Goal: Navigation & Orientation: Understand site structure

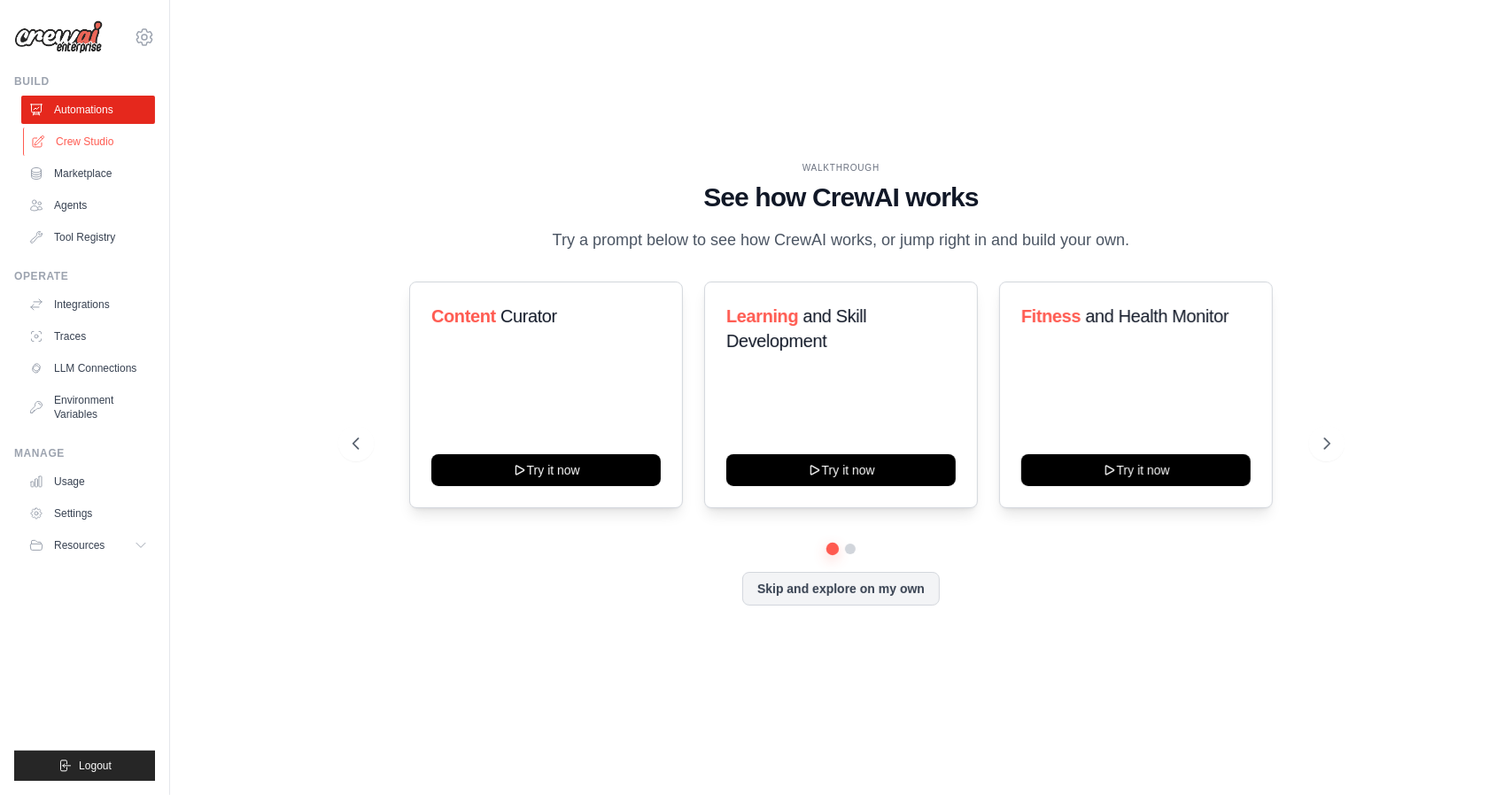
click at [88, 149] on link "Crew Studio" at bounding box center [90, 141] width 134 height 29
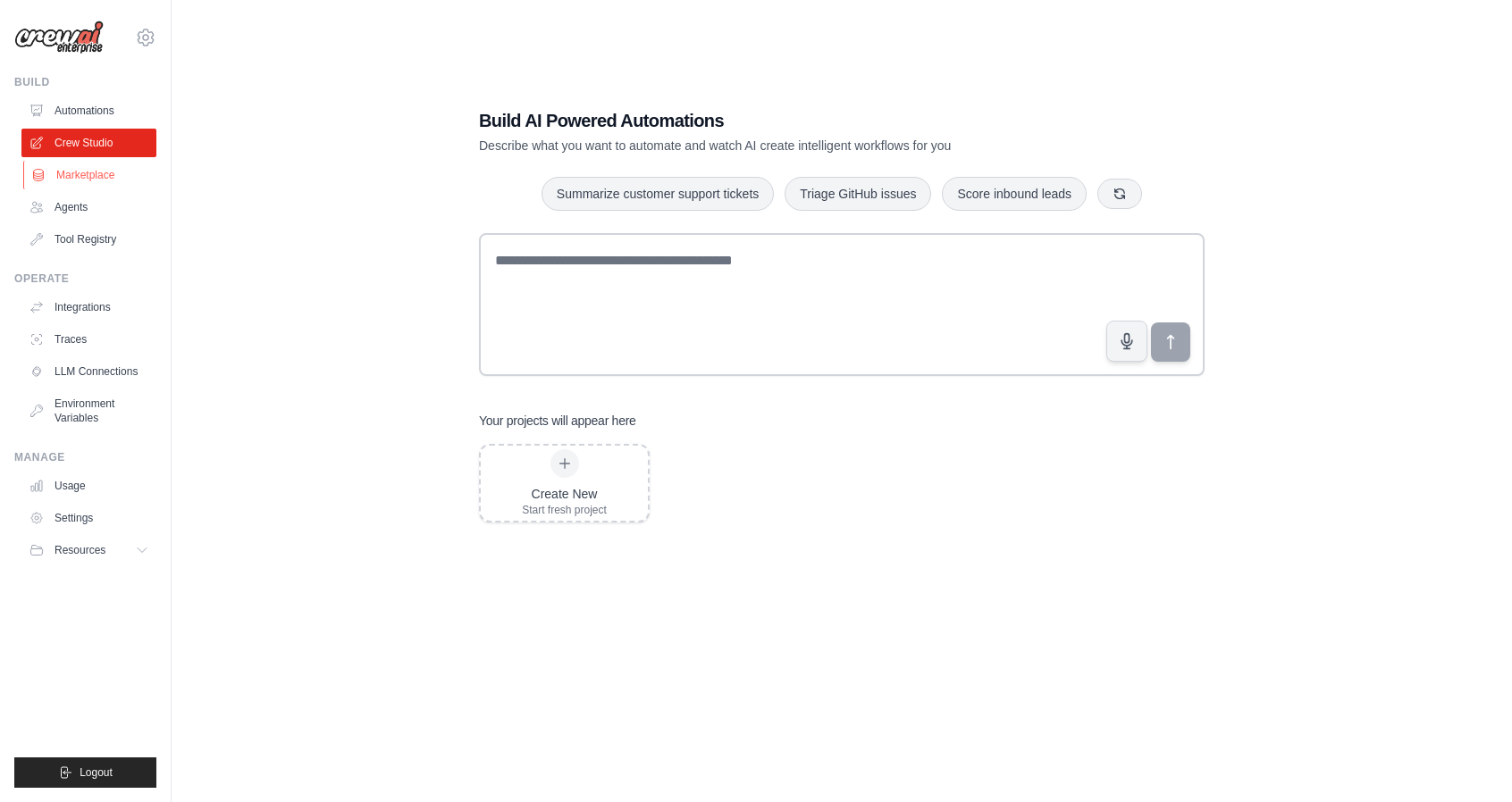
click at [69, 172] on link "Marketplace" at bounding box center [91, 175] width 135 height 29
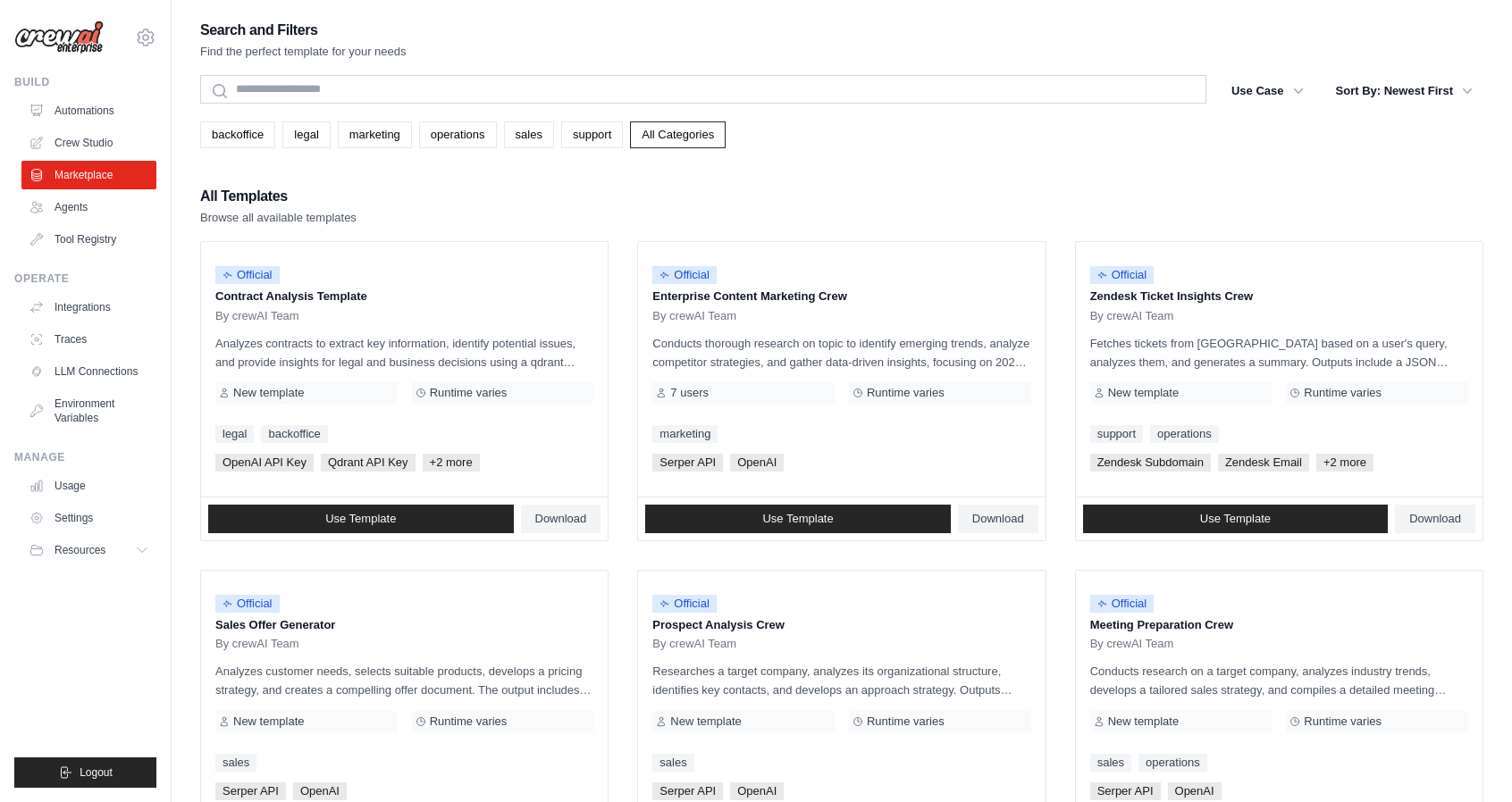
click at [63, 222] on ul "Automations Crew Studio Marketplace Agents Tool Registry" at bounding box center [89, 175] width 135 height 157
click at [82, 210] on link "Agents" at bounding box center [91, 207] width 135 height 29
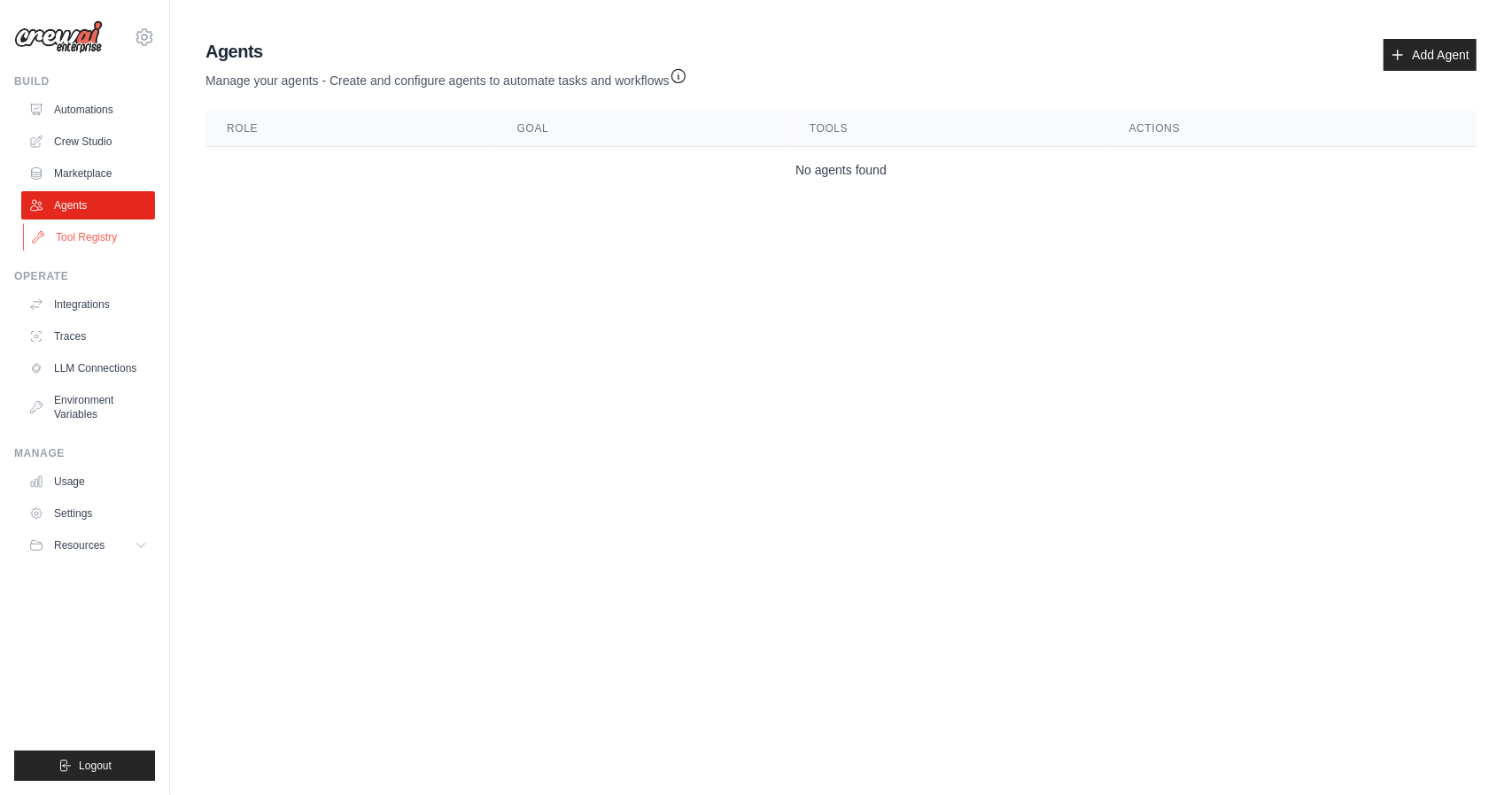
click at [92, 240] on link "Tool Registry" at bounding box center [90, 237] width 134 height 29
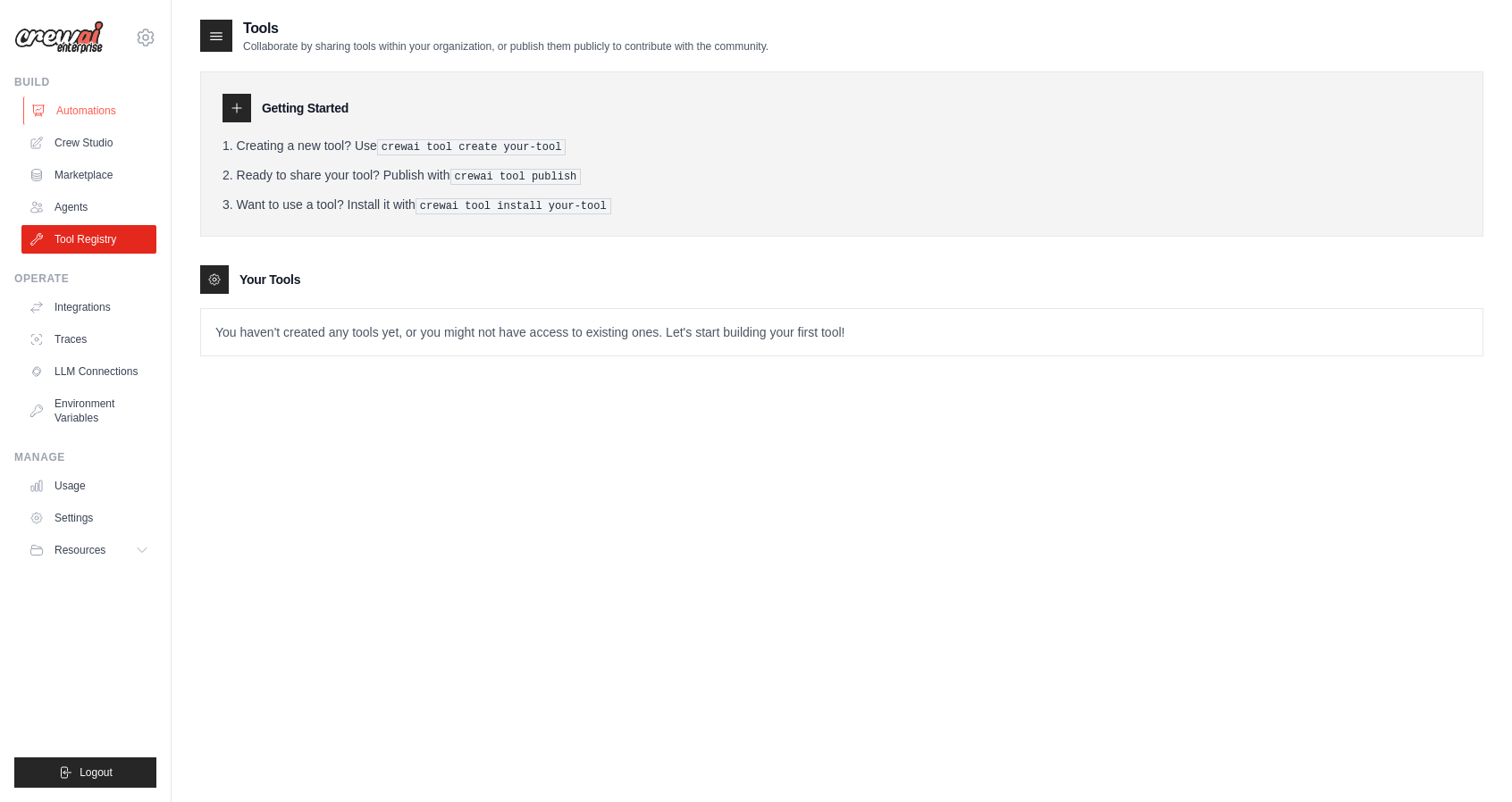
click at [96, 119] on link "Automations" at bounding box center [91, 111] width 135 height 29
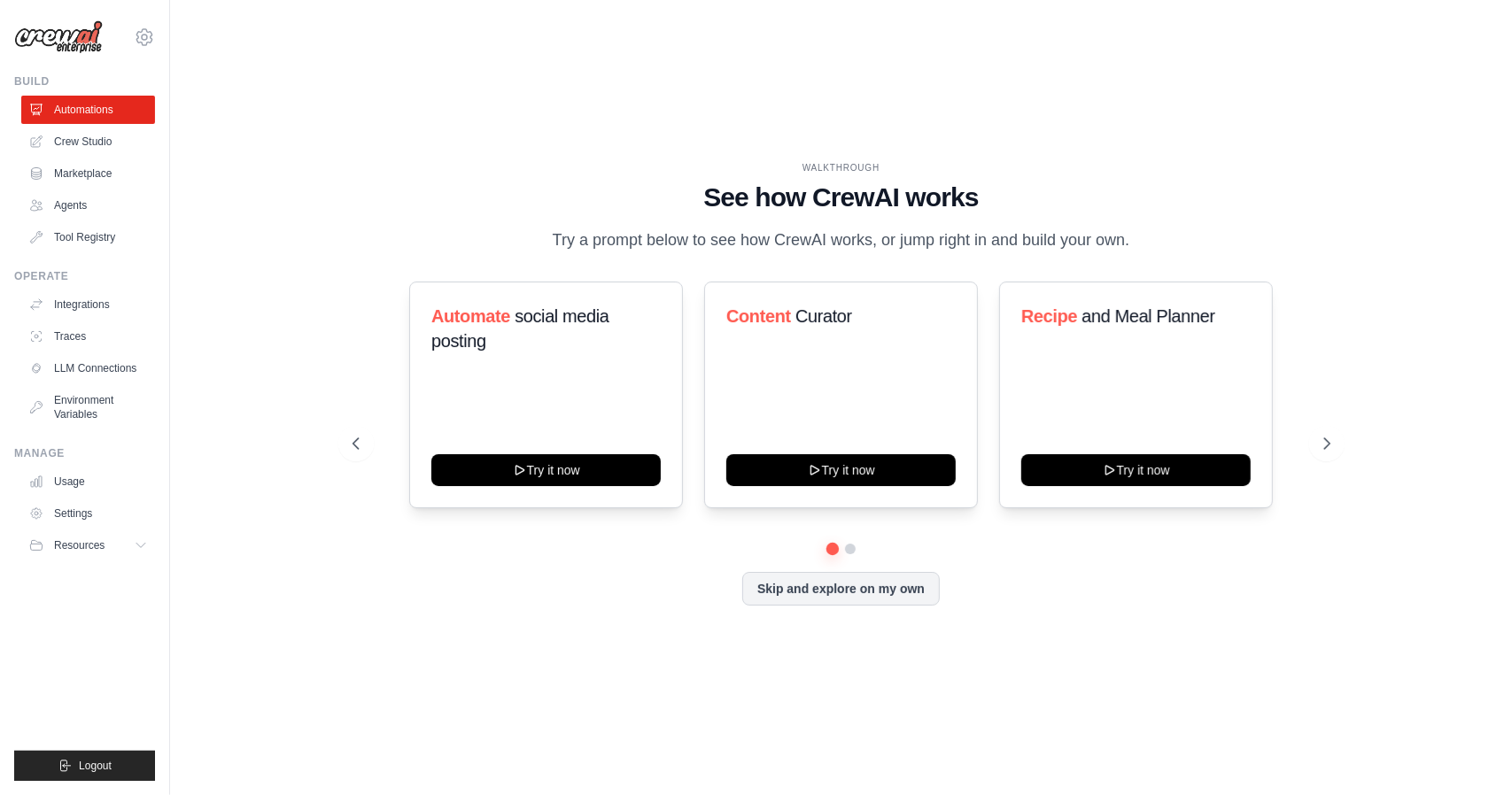
click at [86, 319] on ul "Integrations Traces LLM Connections Environment Variables" at bounding box center [88, 359] width 134 height 138
click at [89, 311] on link "Integrations" at bounding box center [90, 305] width 134 height 29
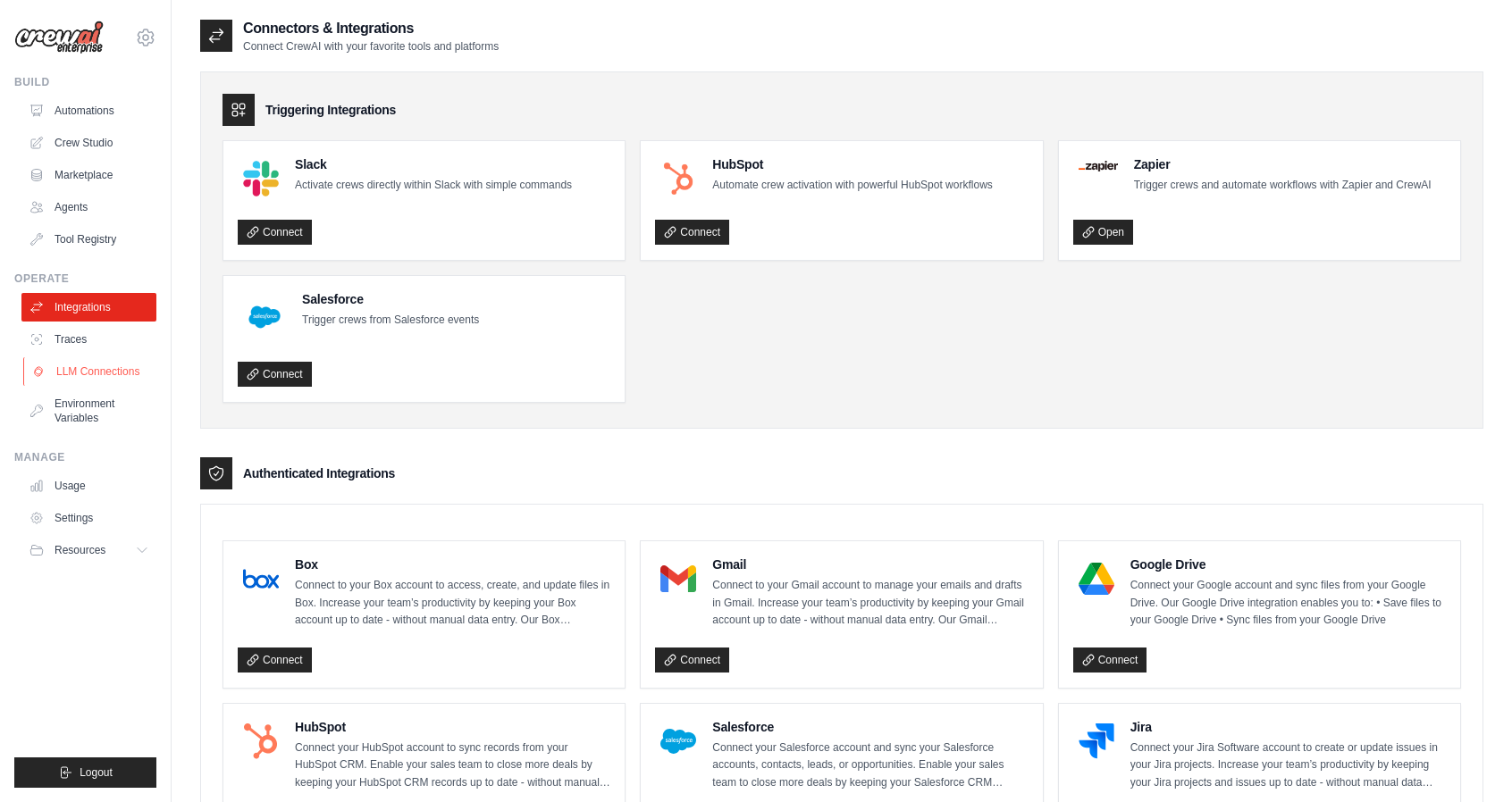
click at [86, 365] on link "LLM Connections" at bounding box center [91, 371] width 135 height 29
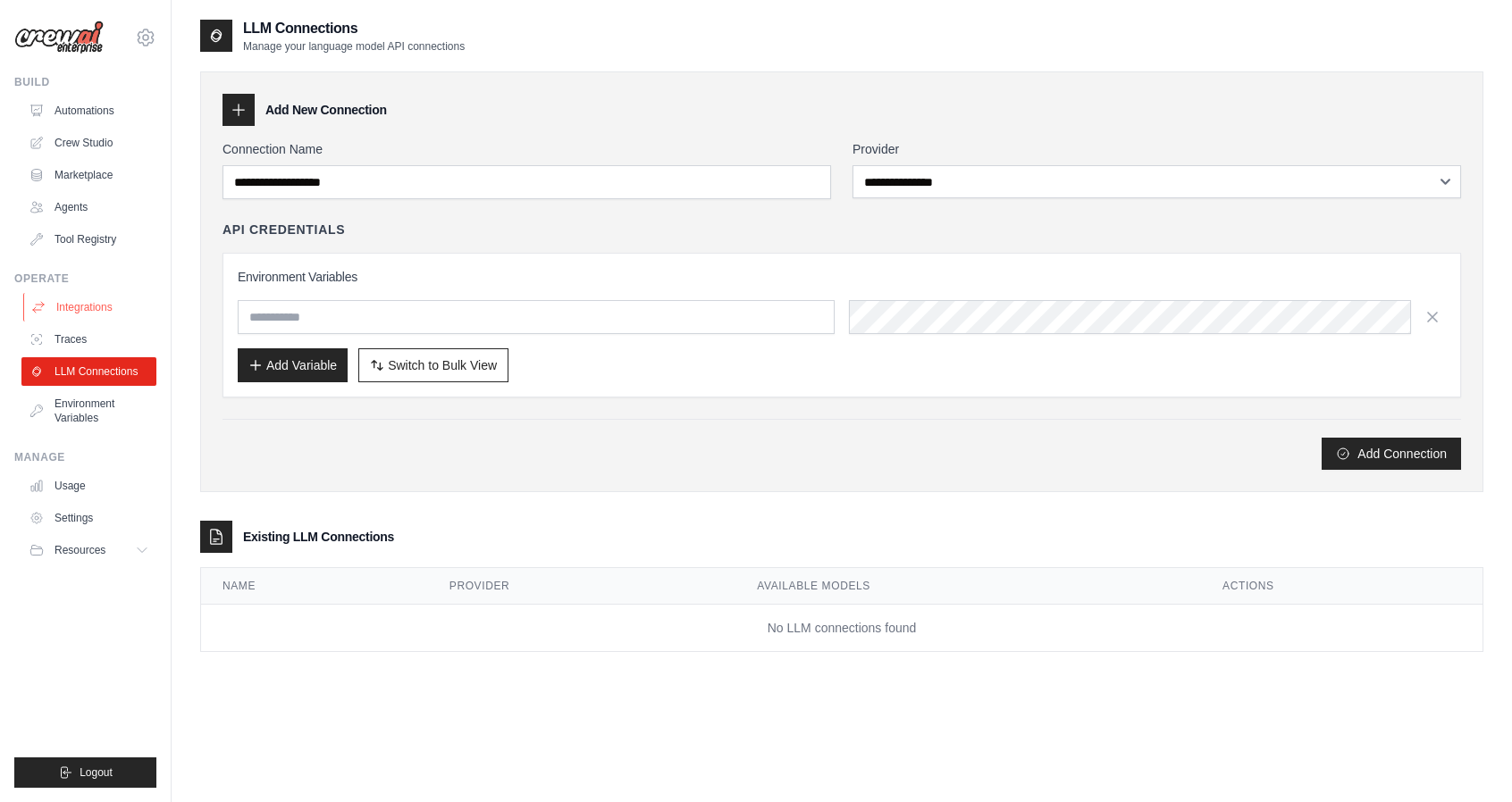
click at [86, 319] on link "Integrations" at bounding box center [91, 307] width 135 height 29
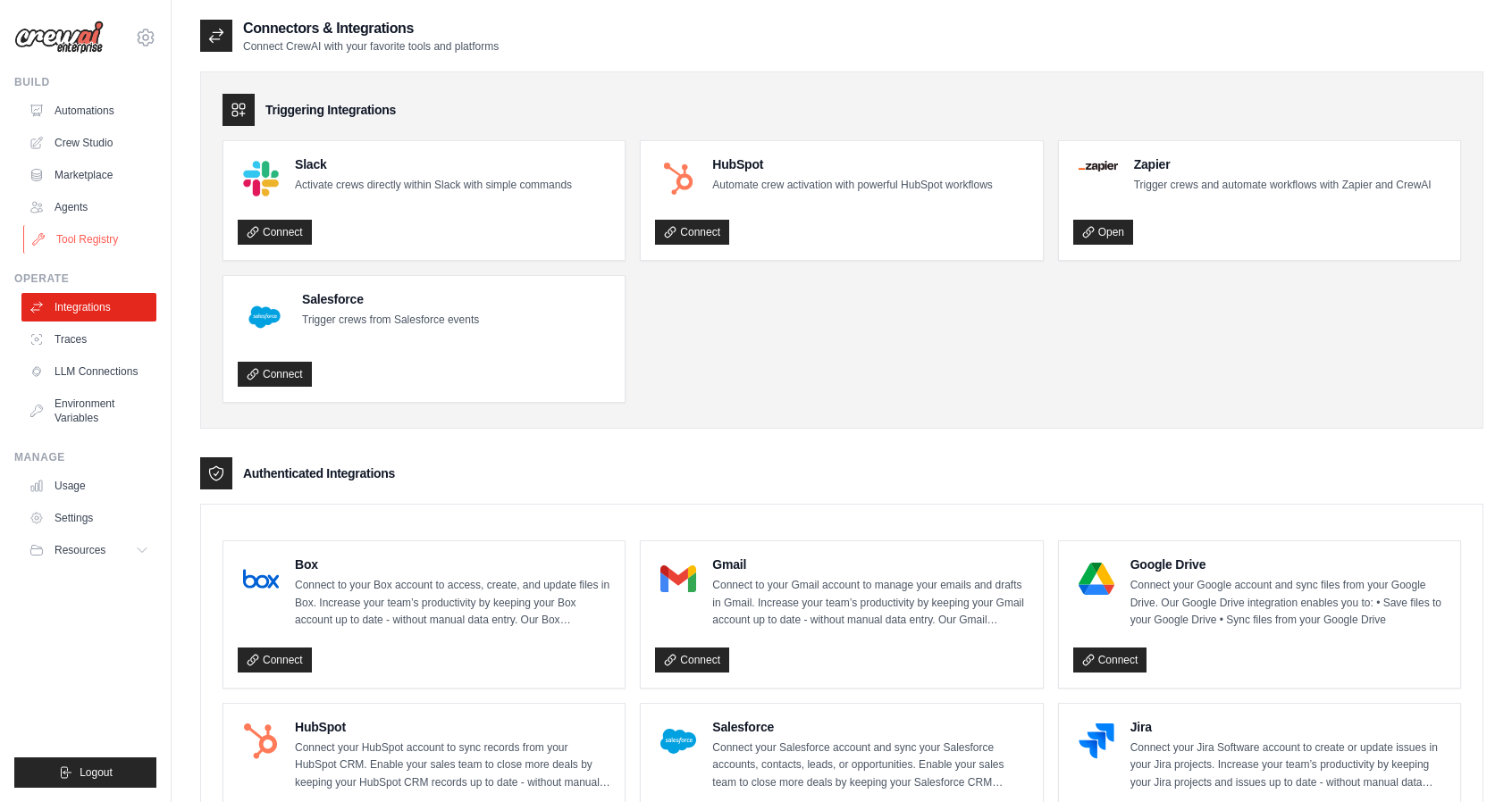
click at [62, 252] on link "Tool Registry" at bounding box center [91, 239] width 135 height 29
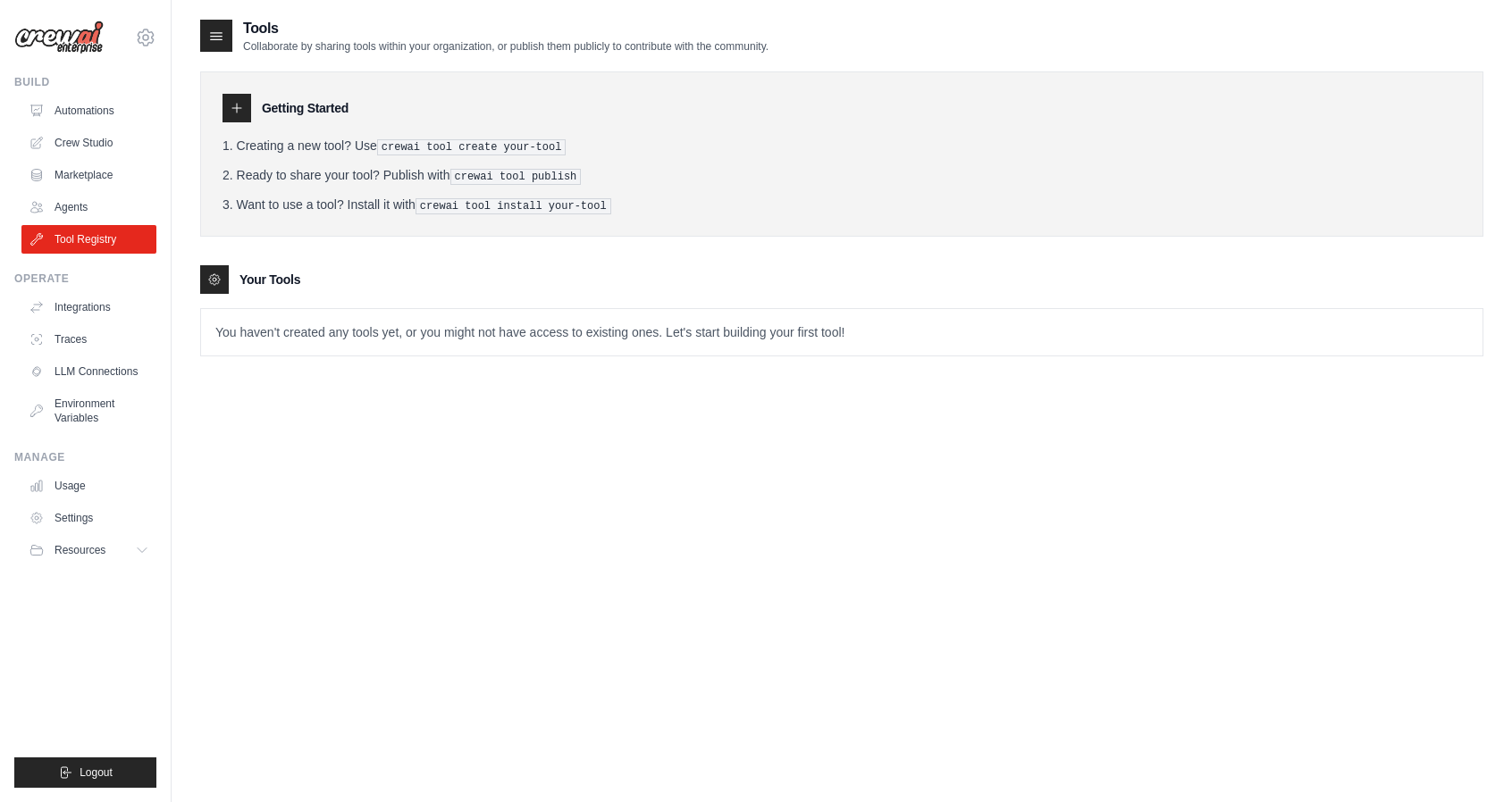
click at [46, 74] on div "[EMAIL_ADDRESS][DOMAIN_NAME] Settings Build Automations Crew Studio Marketplace" at bounding box center [85, 401] width 172 height 802
click at [85, 42] on img at bounding box center [58, 37] width 89 height 34
click at [134, 31] on div "[EMAIL_ADDRESS][DOMAIN_NAME] Settings" at bounding box center [85, 28] width 142 height 57
click at [153, 35] on icon at bounding box center [145, 37] width 16 height 15
click at [34, 178] on icon at bounding box center [38, 175] width 9 height 11
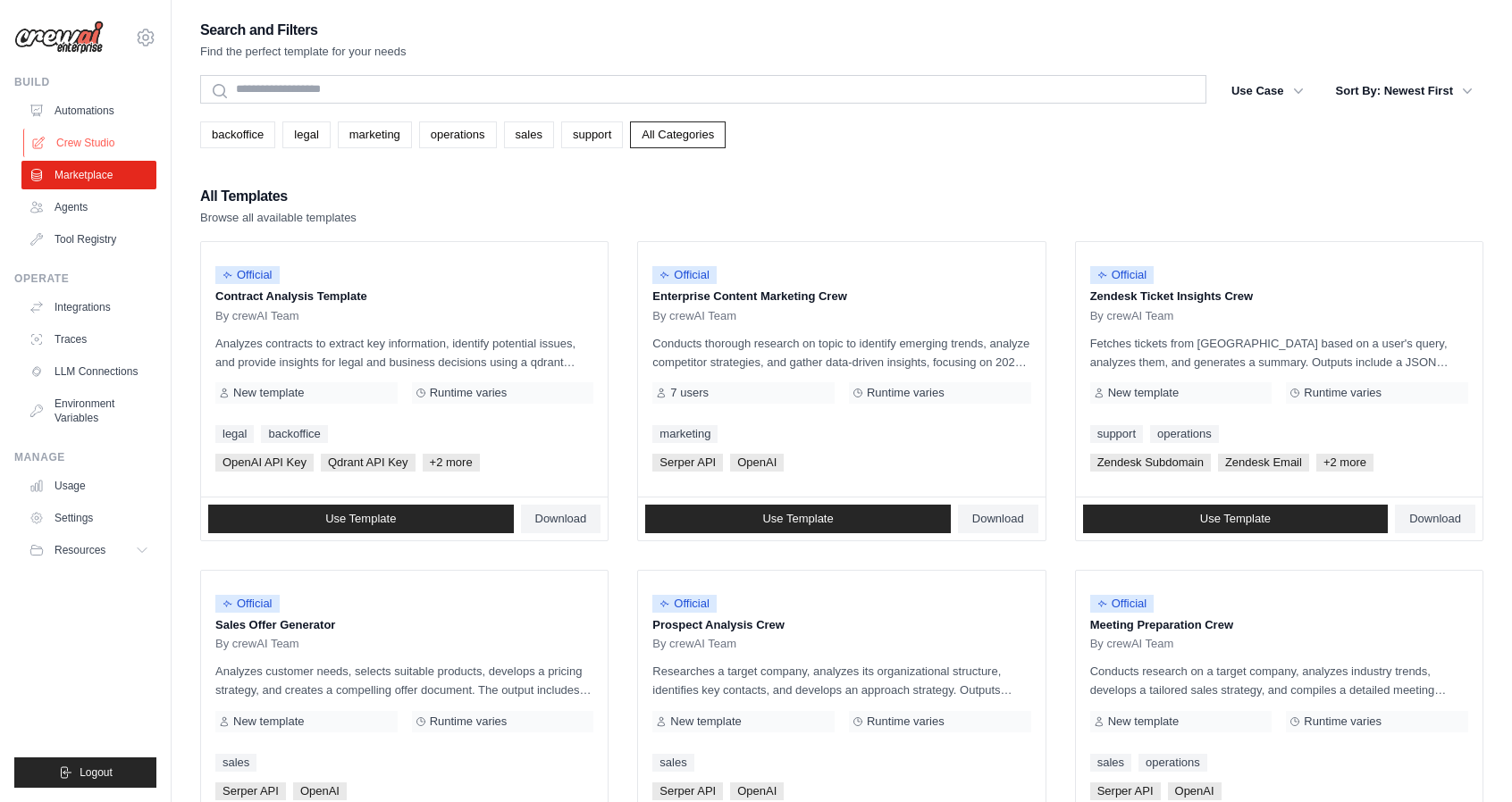
click at [77, 131] on link "Crew Studio" at bounding box center [91, 142] width 135 height 29
